Goal: Task Accomplishment & Management: Complete application form

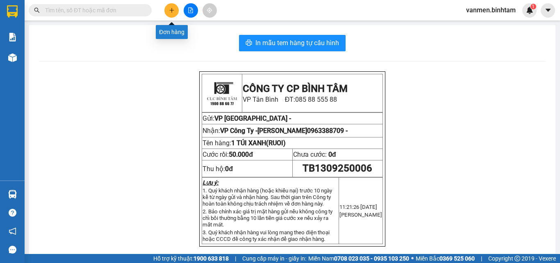
click at [168, 11] on button at bounding box center [171, 10] width 14 height 14
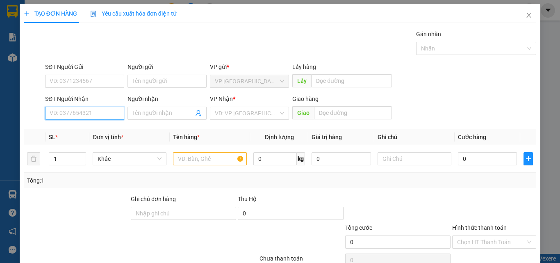
click at [64, 112] on input "SĐT Người Nhận" at bounding box center [84, 113] width 79 height 13
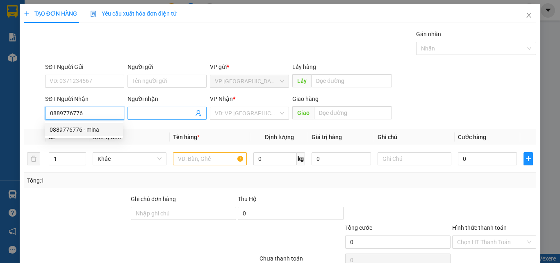
type input "0889776776"
click at [159, 116] on input "Người nhận" at bounding box center [162, 113] width 61 height 9
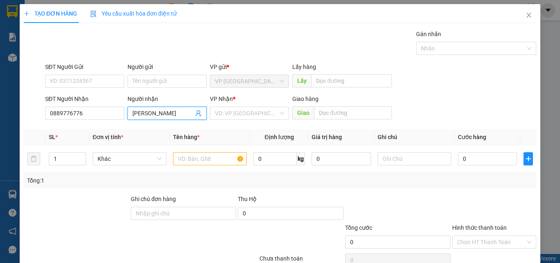
click at [140, 111] on input "[PERSON_NAME]" at bounding box center [162, 113] width 61 height 9
type input "PHƯƠNG"
click at [257, 111] on input "search" at bounding box center [247, 113] width 64 height 12
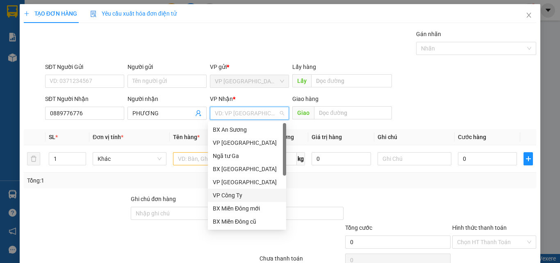
click at [245, 198] on div "VP Công Ty" at bounding box center [247, 195] width 68 height 9
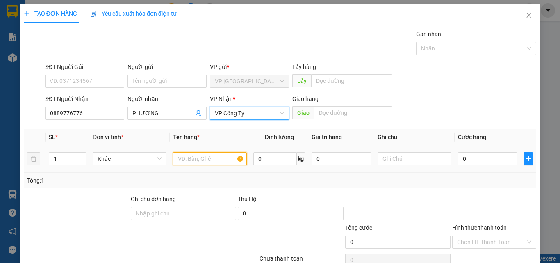
click at [204, 162] on input "text" at bounding box center [210, 158] width 74 height 13
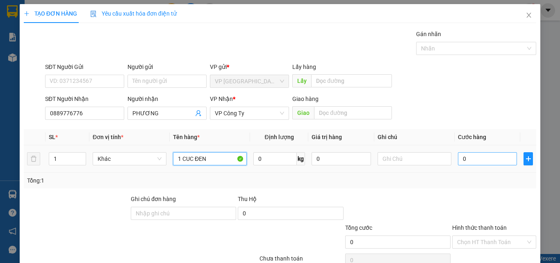
type input "1 CUC ĐEN"
click at [464, 159] on input "0" at bounding box center [487, 158] width 59 height 13
type input "1"
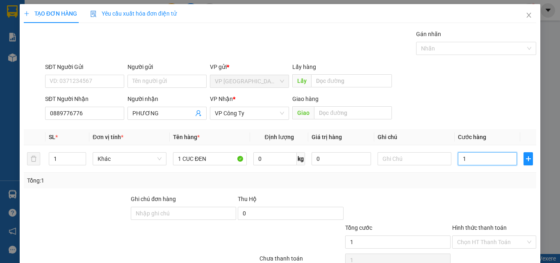
type input "10"
type input "100"
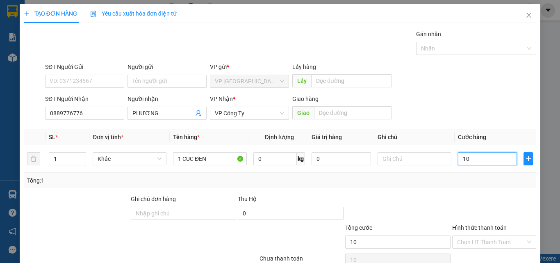
type input "100"
type input "1.000"
type input "10.000"
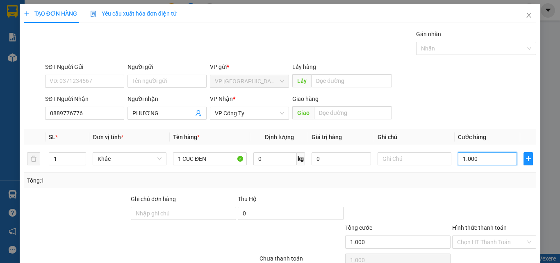
type input "10.000"
type input "100.000"
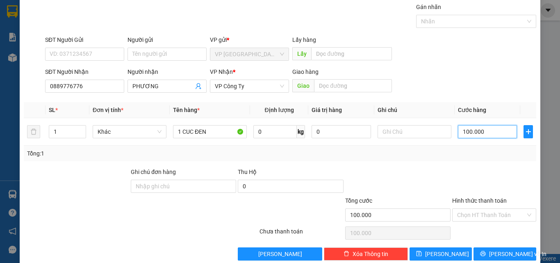
scroll to position [41, 0]
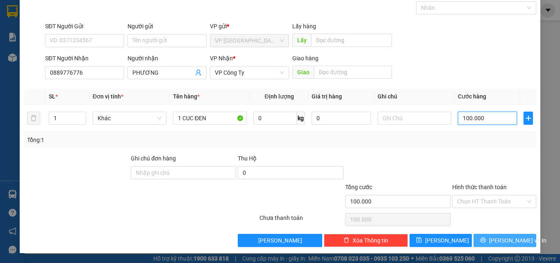
type input "100.000"
click at [486, 241] on icon "printer" at bounding box center [482, 239] width 5 height 5
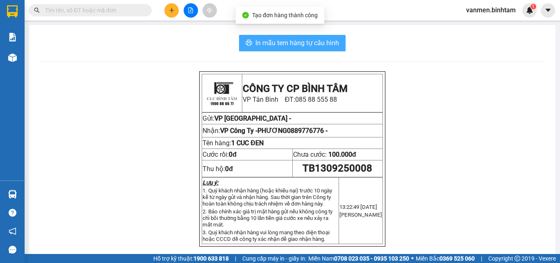
click at [296, 43] on span "In mẫu tem hàng tự cấu hình" at bounding box center [297, 43] width 84 height 10
